Goal: Information Seeking & Learning: Learn about a topic

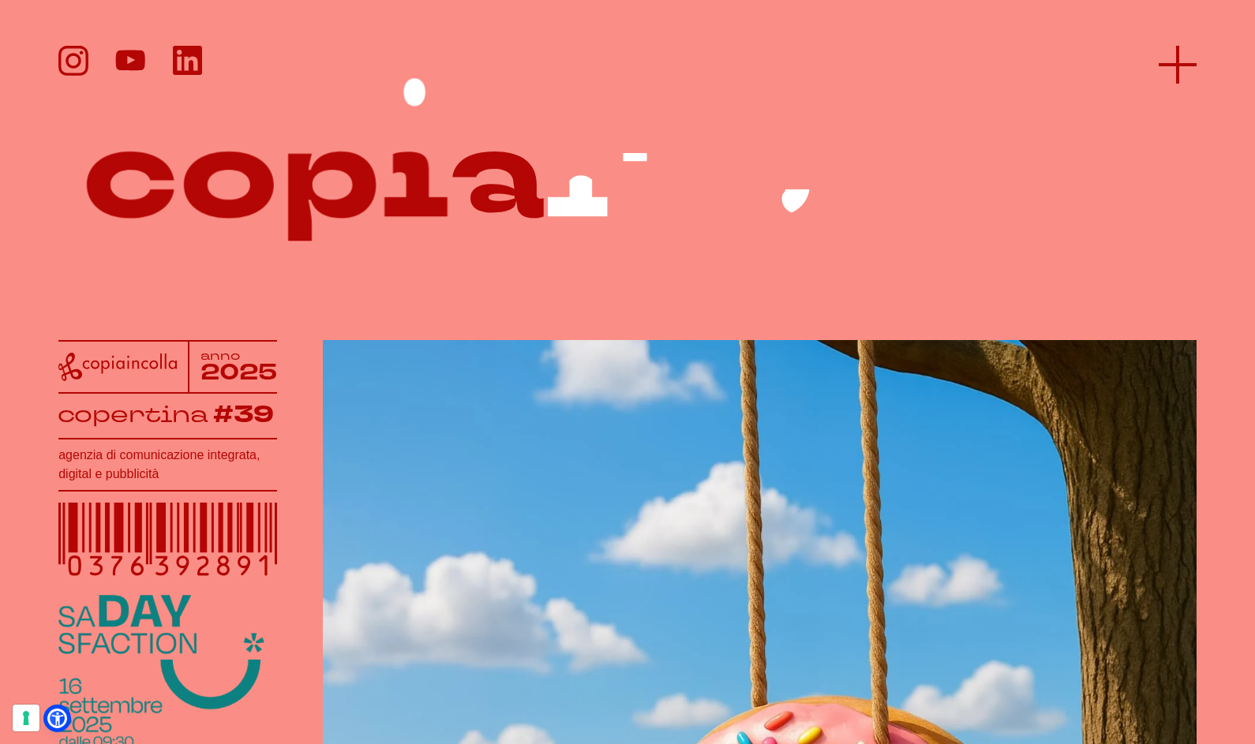
click at [1182, 58] on icon at bounding box center [1178, 65] width 38 height 38
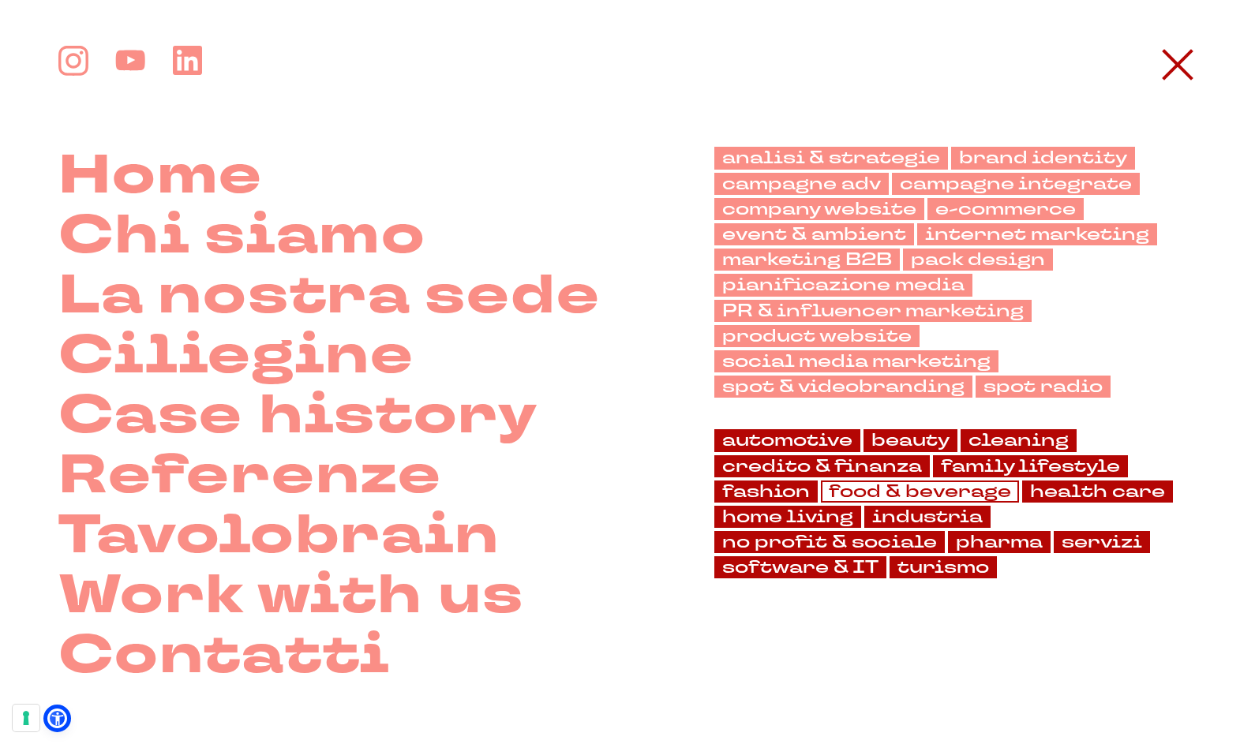
click at [866, 493] on link "food & beverage" at bounding box center [920, 492] width 198 height 22
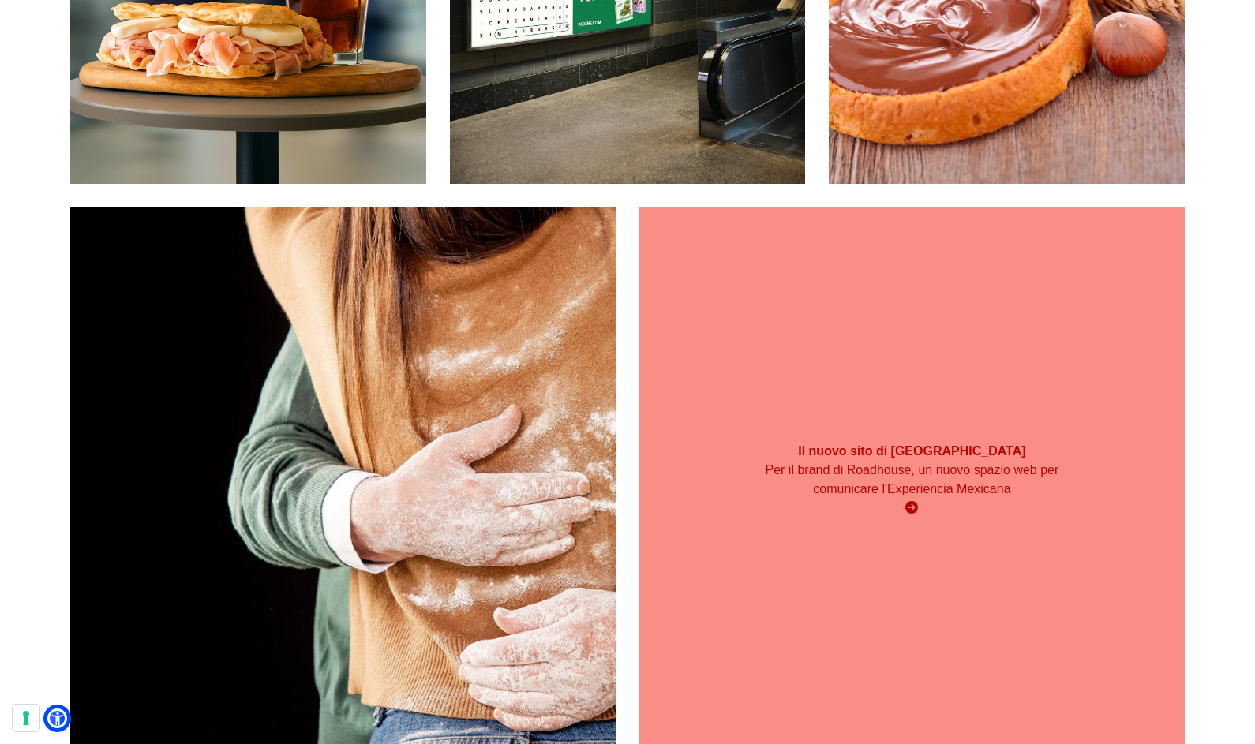
scroll to position [539, 0]
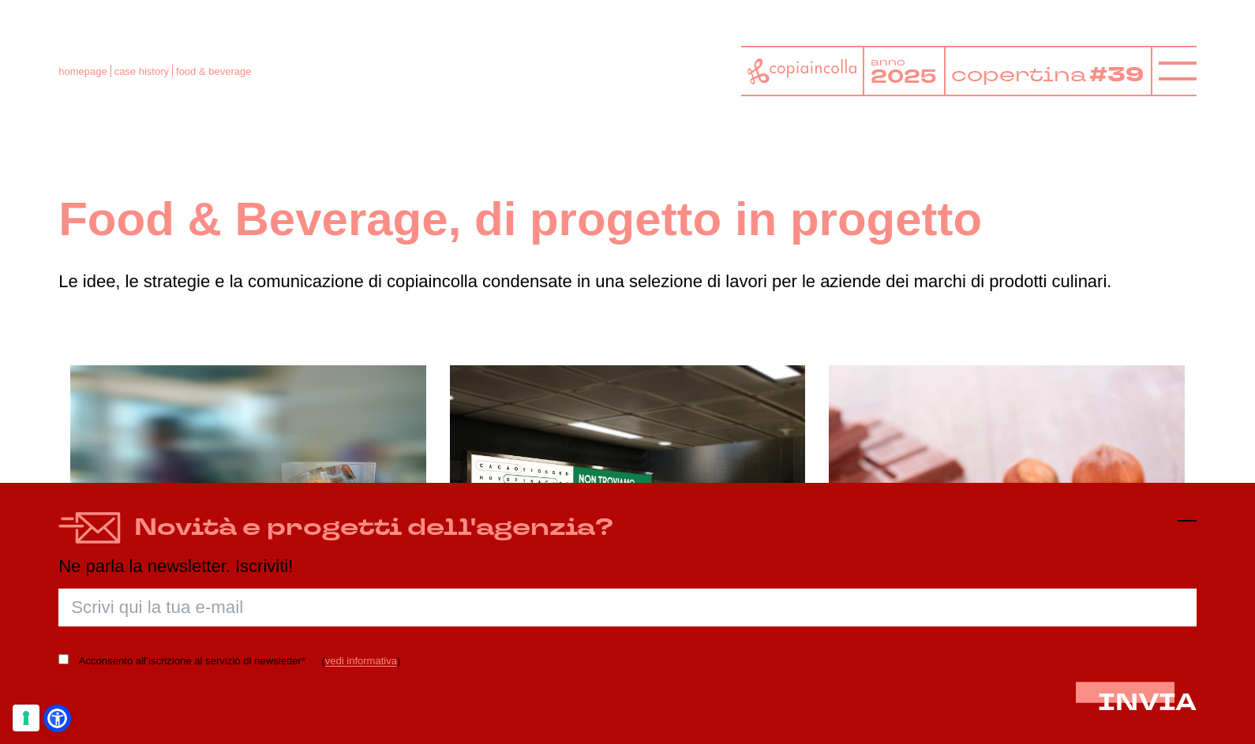
click at [1193, 521] on line at bounding box center [1187, 521] width 19 height 0
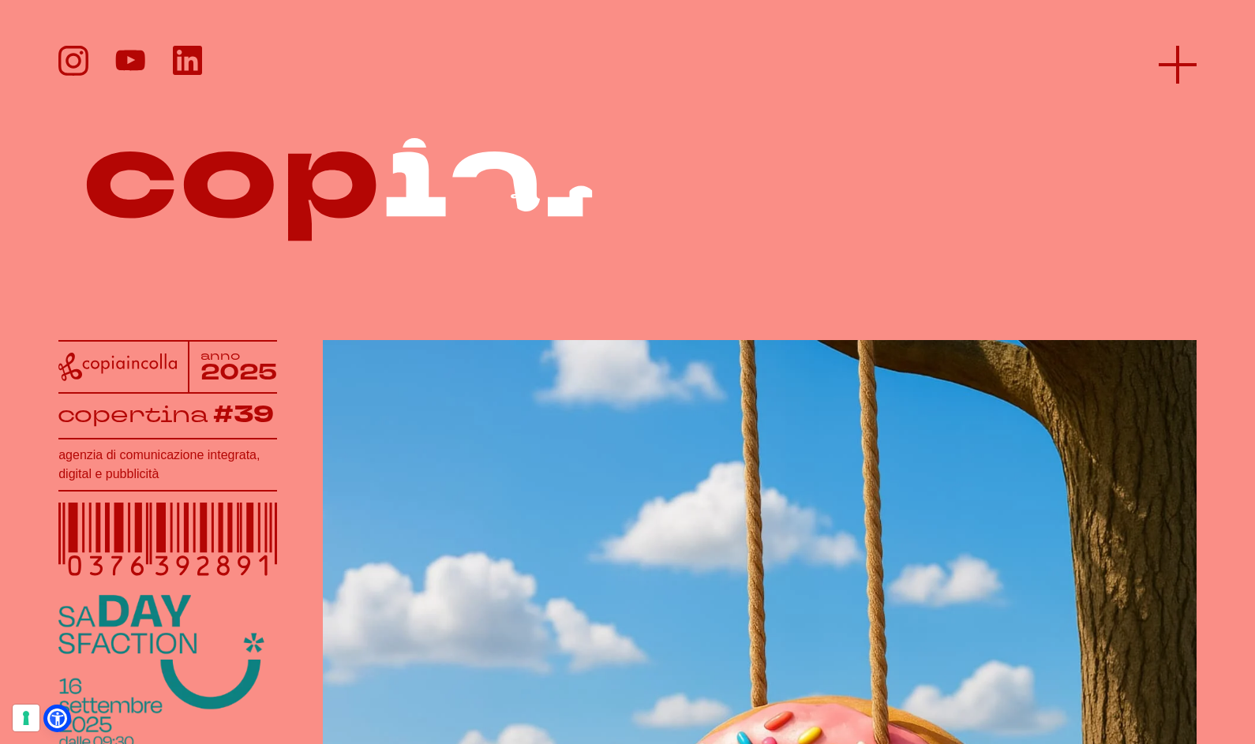
click at [1181, 60] on icon at bounding box center [1178, 65] width 38 height 38
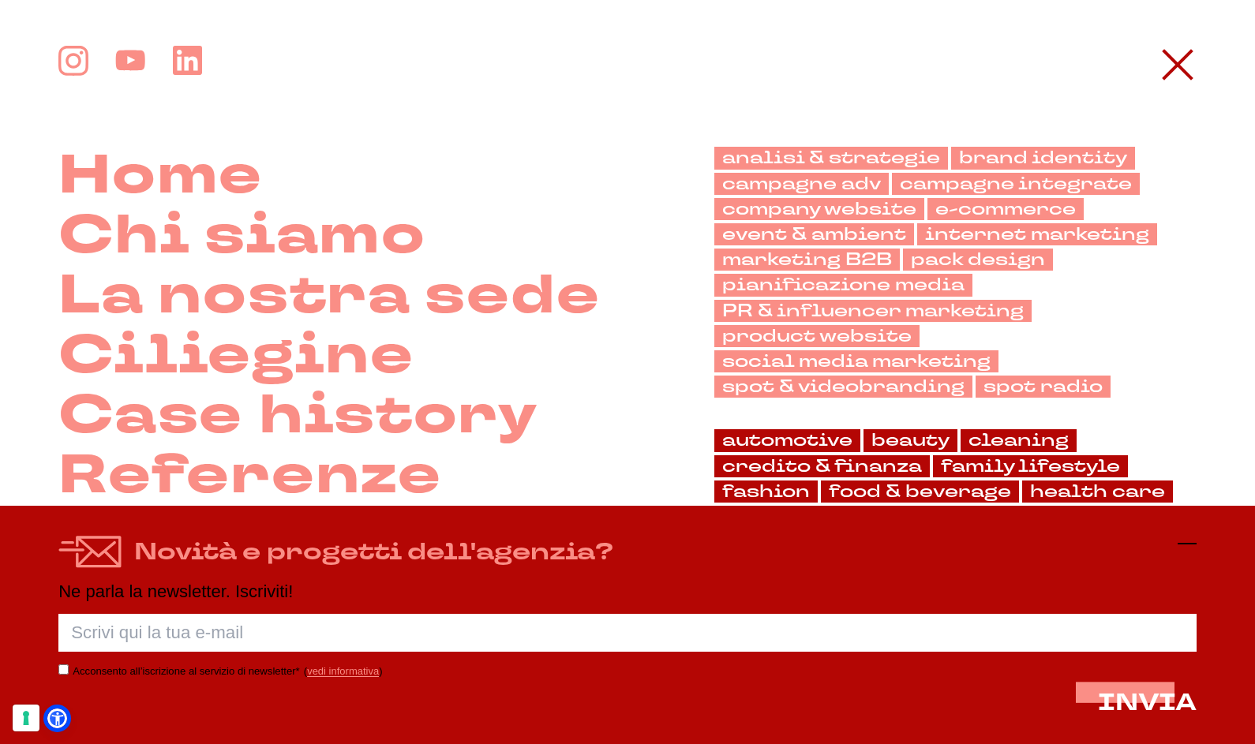
click at [1185, 549] on icon at bounding box center [1187, 543] width 19 height 19
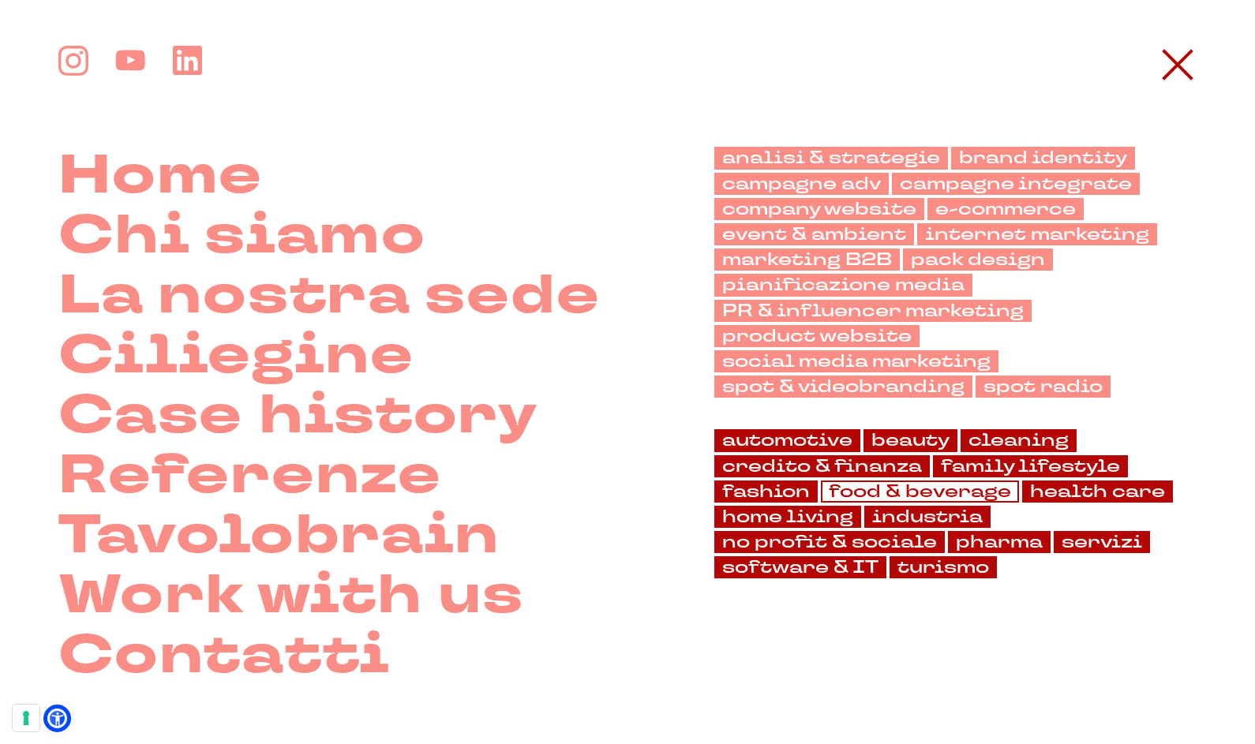
click at [901, 495] on link "food & beverage" at bounding box center [920, 492] width 198 height 22
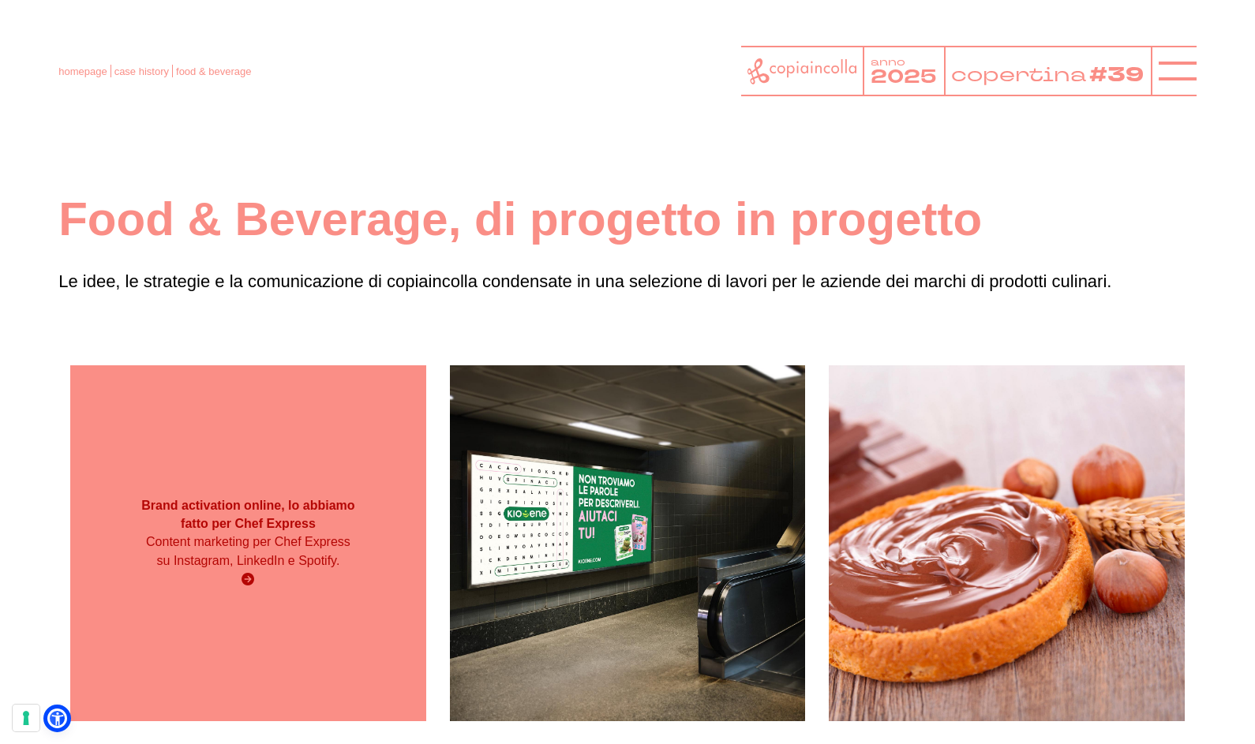
click at [275, 475] on div "Brand activation online, lo abbiamo fatto per Chef Express Content marketing pe…" at bounding box center [248, 543] width 356 height 356
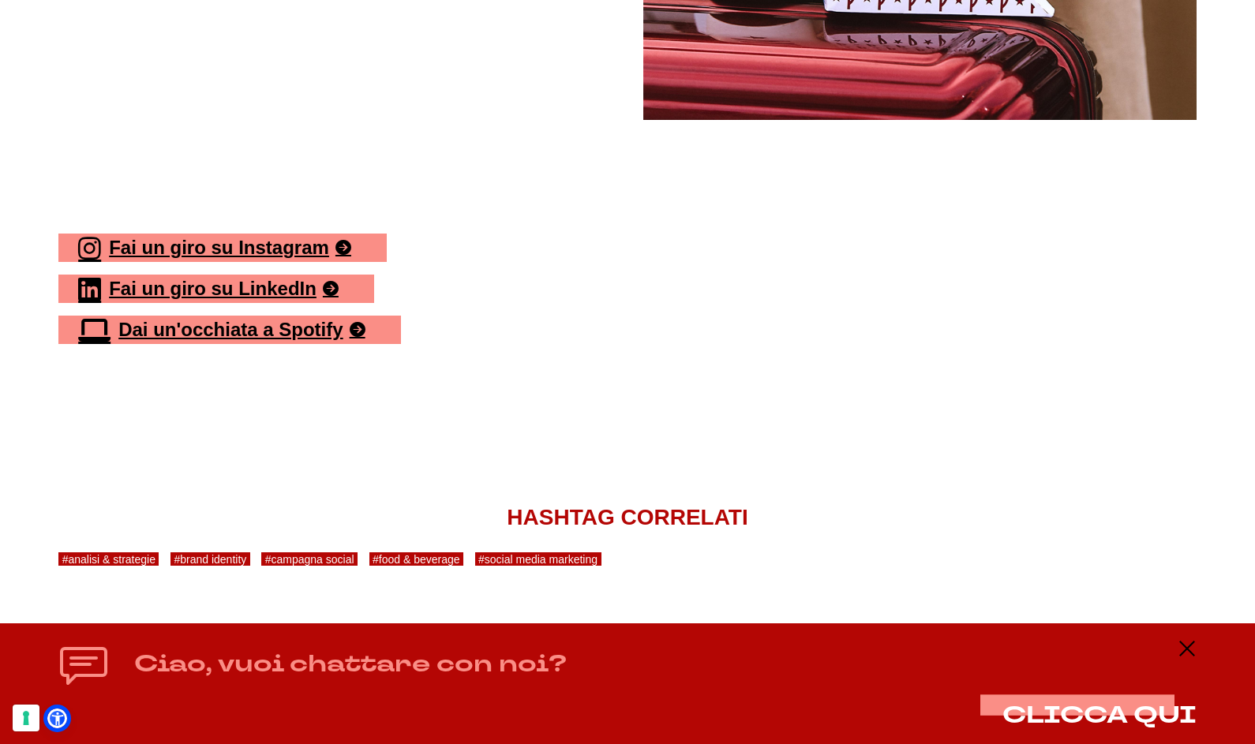
scroll to position [6520, 0]
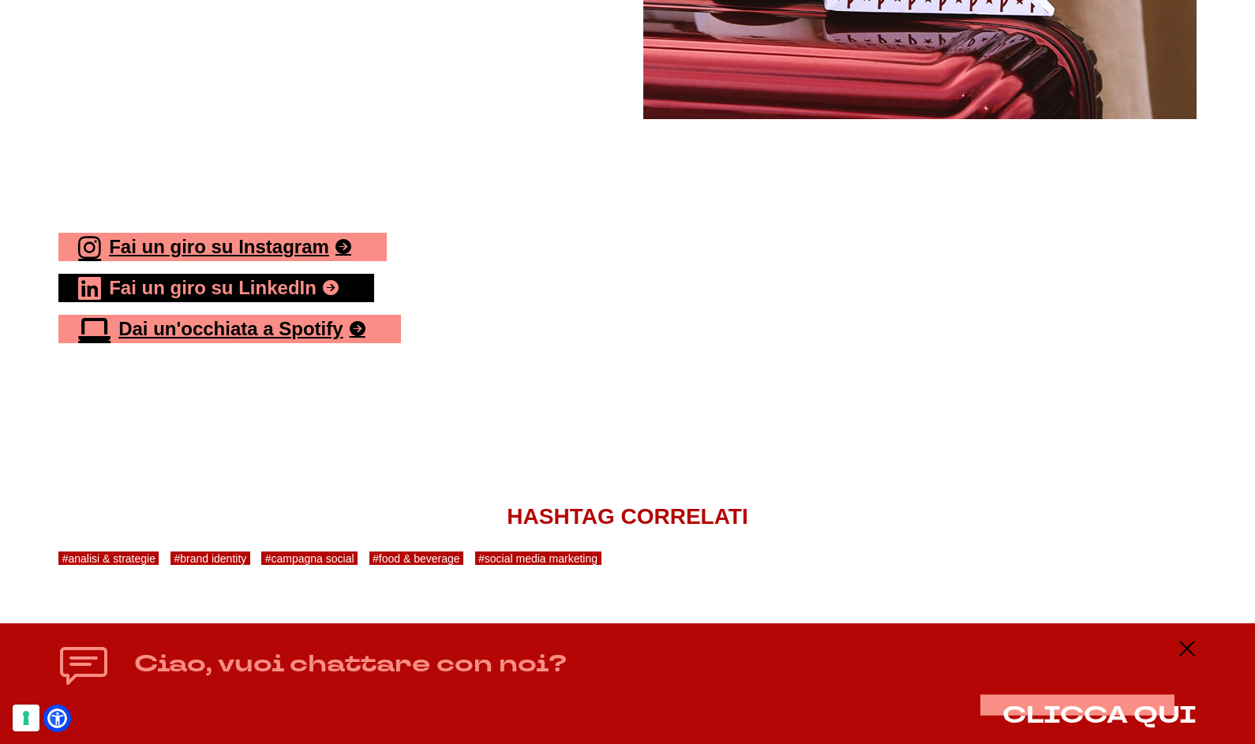
click at [175, 274] on link "Fai un giro su LinkedIn" at bounding box center [216, 288] width 316 height 28
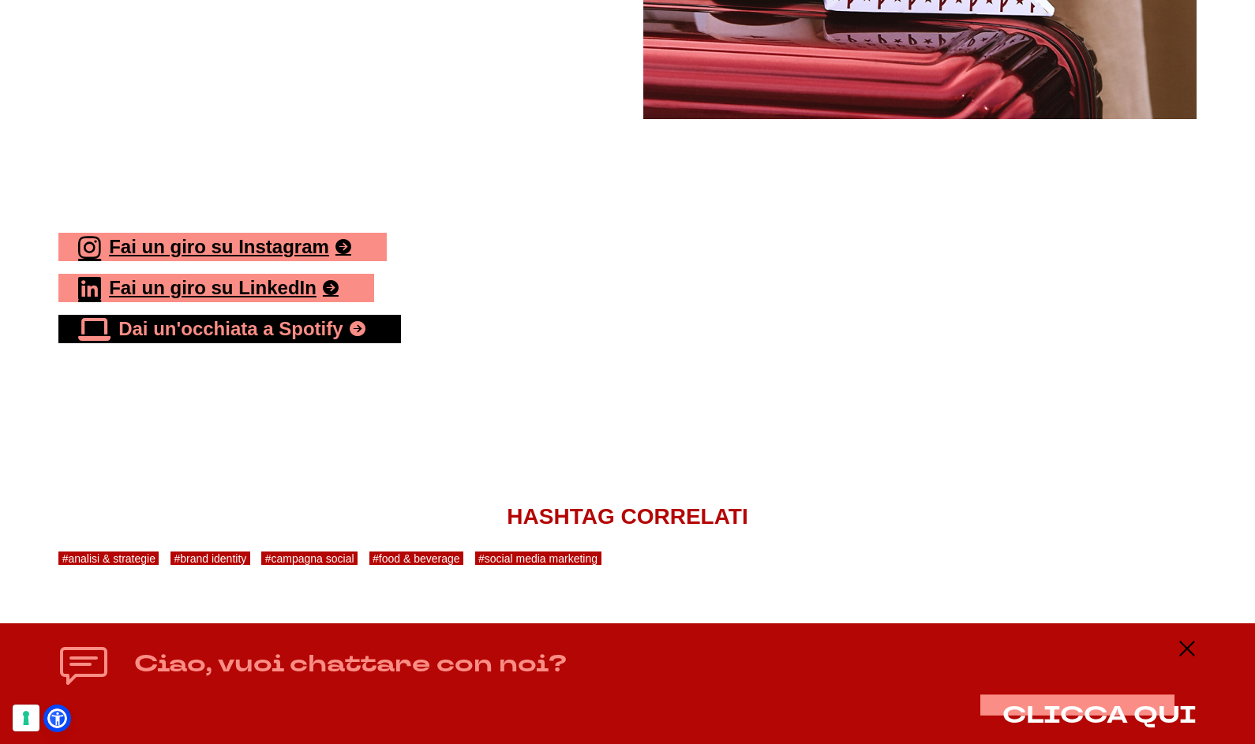
click at [225, 315] on link "Dai un'occhiata a Spotify" at bounding box center [229, 329] width 342 height 28
